Goal: Information Seeking & Learning: Learn about a topic

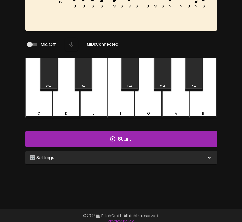
scroll to position [55, 0]
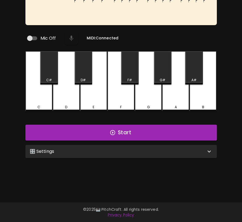
click at [147, 154] on div "🎛️ Settings" at bounding box center [120, 151] width 191 height 13
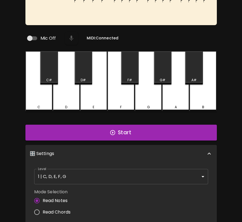
click at [63, 209] on span "Read Chords" at bounding box center [57, 212] width 28 height 7
click at [43, 208] on input "Read Chords" at bounding box center [36, 211] width 11 height 11
radio input "true"
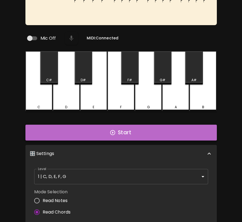
click at [206, 132] on button "Start" at bounding box center [120, 132] width 191 height 16
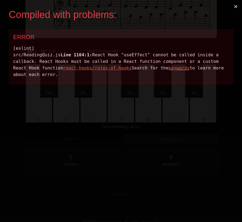
scroll to position [0, 0]
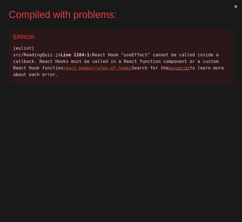
drag, startPoint x: 167, startPoint y: 91, endPoint x: 24, endPoint y: 41, distance: 151.2
click at [24, 41] on div "ERROR [eslint] src/ReadingQuiz.js Line 1164:1: React Hook "useEffect" cannot be…" at bounding box center [121, 56] width 224 height 55
